Goal: Contribute content

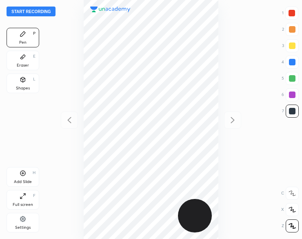
scroll to position [239, 171]
click at [36, 12] on button "Start recording" at bounding box center [31, 12] width 49 height 10
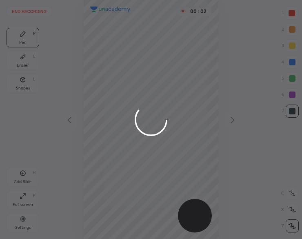
click at [63, 67] on div at bounding box center [151, 119] width 302 height 239
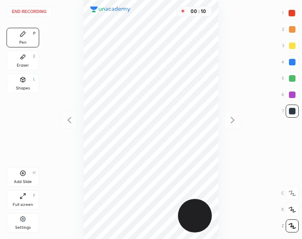
click at [21, 82] on icon at bounding box center [23, 79] width 7 height 7
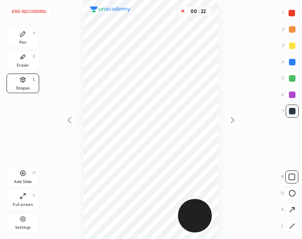
click at [294, 227] on icon at bounding box center [292, 226] width 6 height 6
click at [296, 227] on div at bounding box center [291, 225] width 13 height 13
click at [25, 36] on icon at bounding box center [23, 34] width 7 height 7
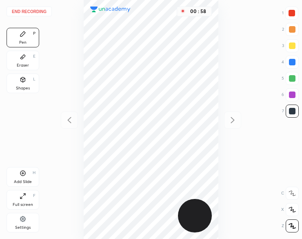
click at [289, 95] on div at bounding box center [292, 94] width 7 height 7
click at [286, 96] on div at bounding box center [292, 94] width 13 height 13
click at [21, 61] on div "Eraser E" at bounding box center [23, 61] width 33 height 20
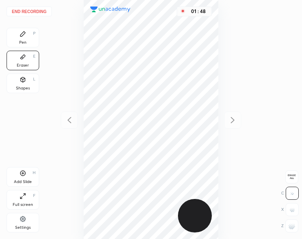
click at [22, 39] on div "Pen P" at bounding box center [23, 38] width 33 height 20
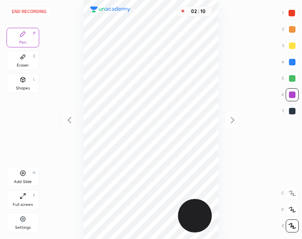
click at [28, 11] on button "End recording" at bounding box center [29, 12] width 45 height 10
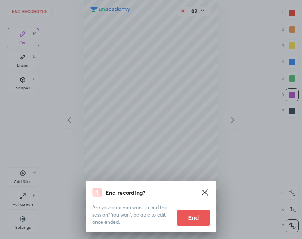
click at [180, 213] on button "End" at bounding box center [193, 217] width 33 height 16
